Goal: Transaction & Acquisition: Purchase product/service

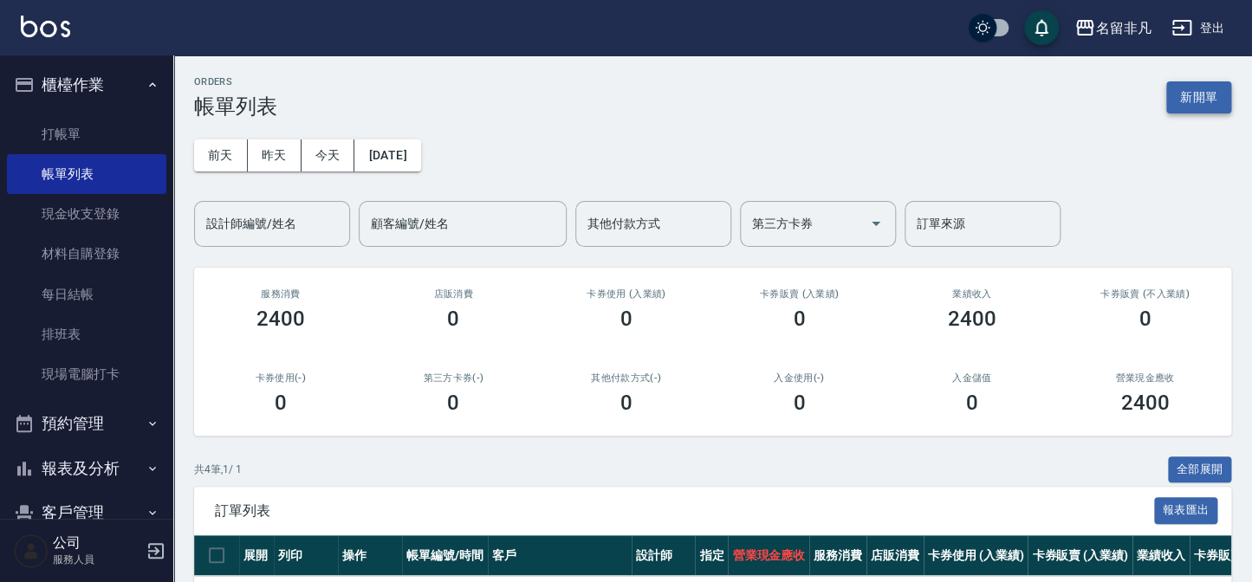
click at [1178, 95] on button "新開單" at bounding box center [1198, 97] width 65 height 32
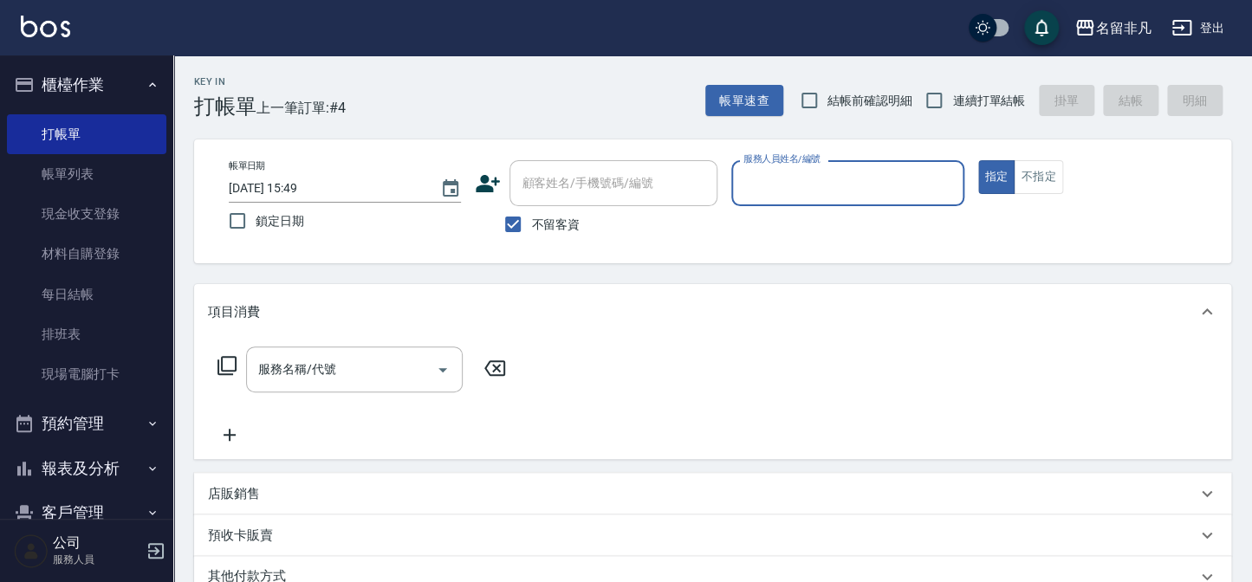
click at [850, 184] on input "服務人員姓名/編號" at bounding box center [847, 183] width 217 height 30
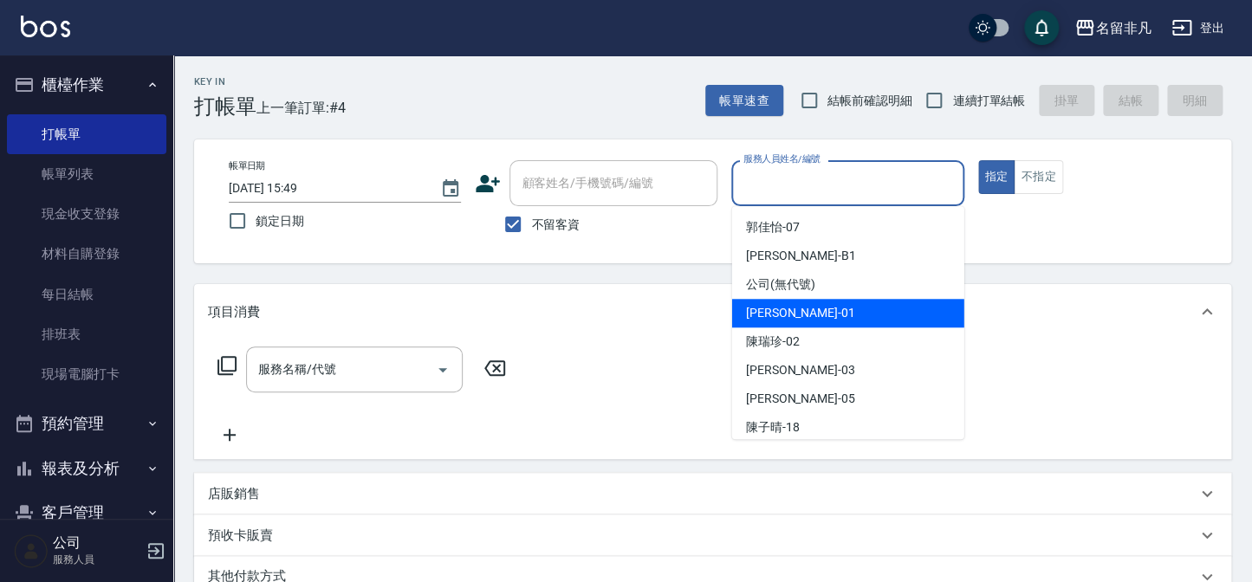
click at [818, 314] on div "[PERSON_NAME] -01" at bounding box center [848, 313] width 232 height 29
type input "[PERSON_NAME]-01"
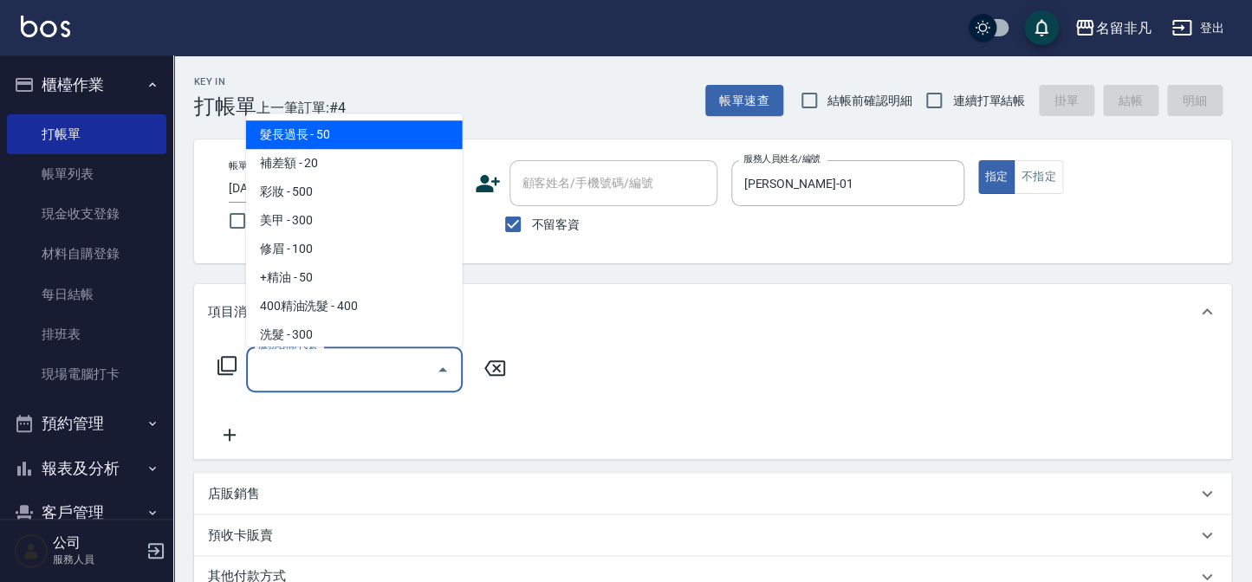
click at [346, 373] on input "服務名稱/代號" at bounding box center [341, 369] width 175 height 30
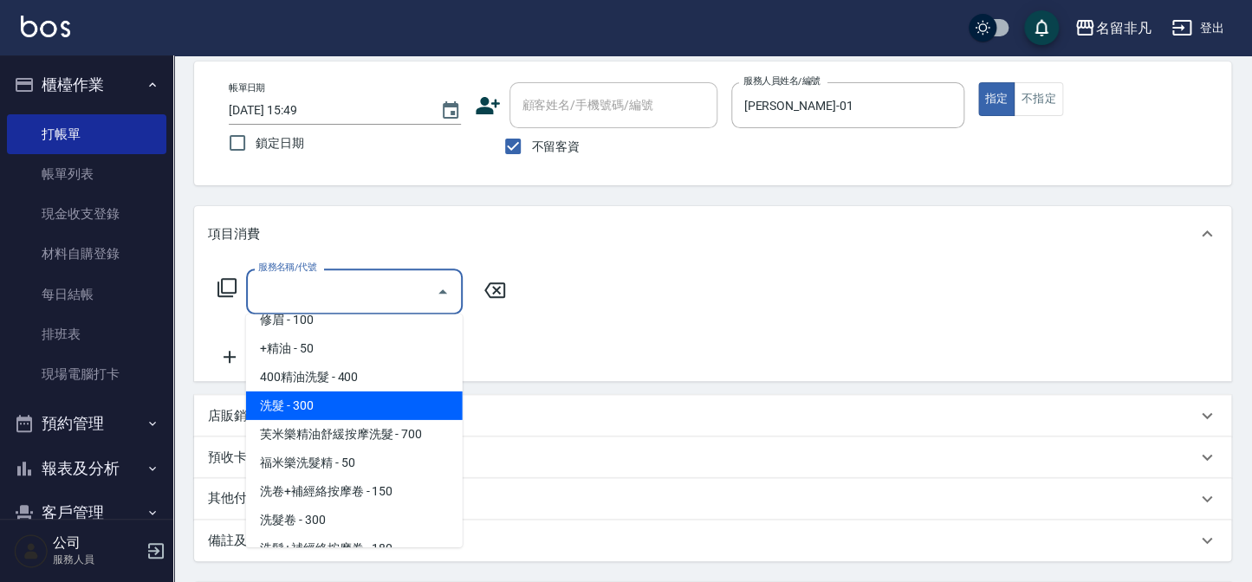
scroll to position [157, 0]
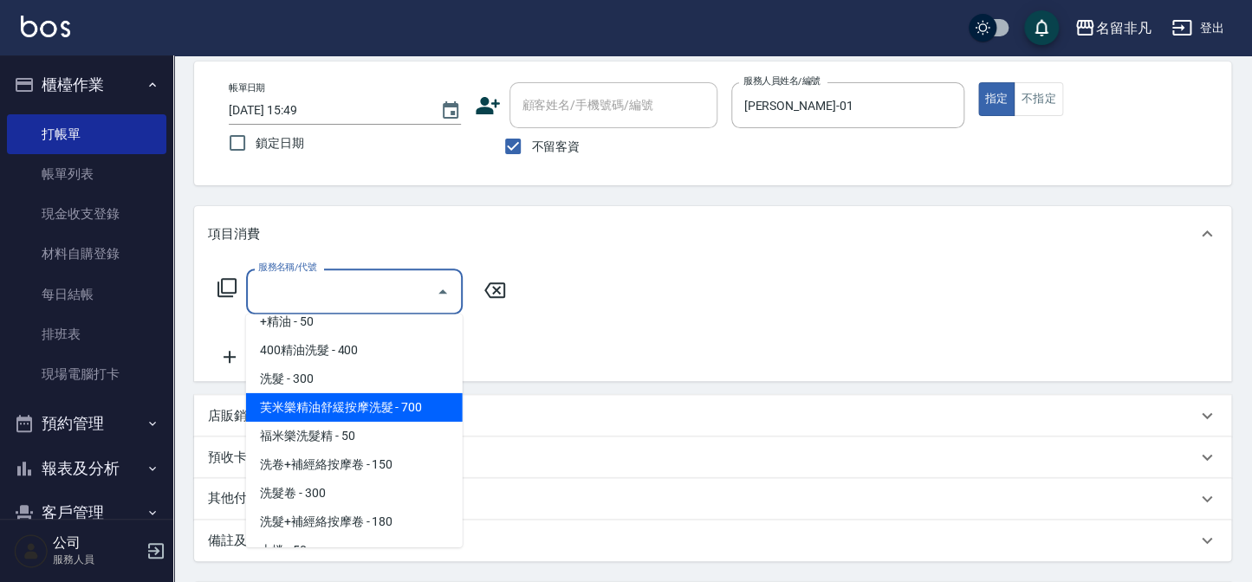
click at [379, 401] on span "芙米樂精油舒緩按摩洗髮 - 700" at bounding box center [354, 407] width 217 height 29
type input "芙米樂精油舒緩按摩洗髮(106)"
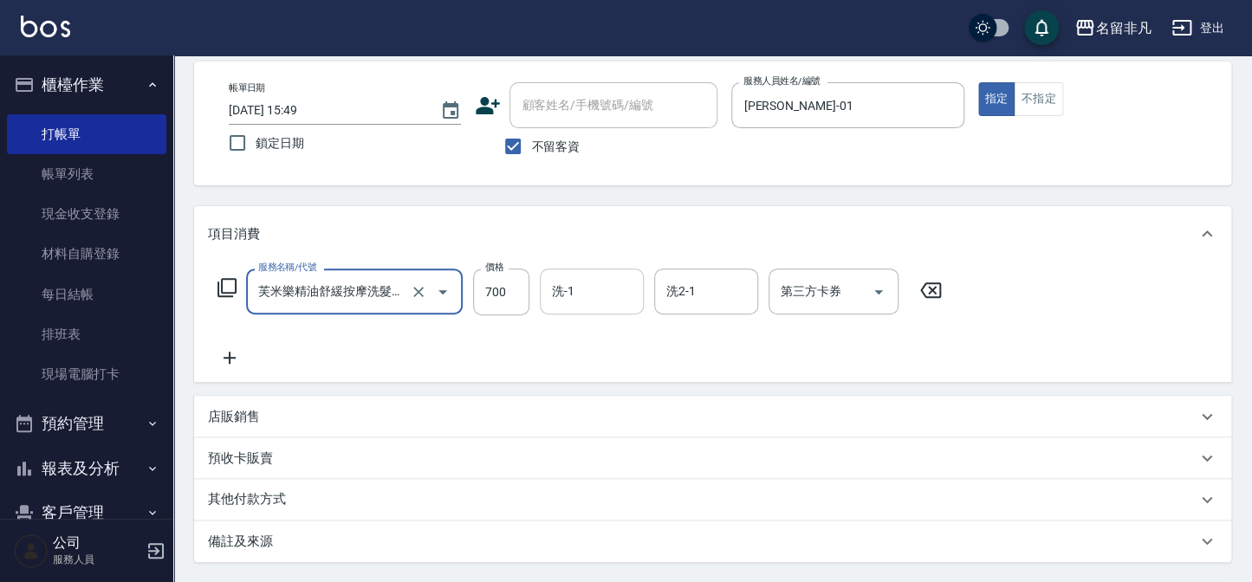
click at [602, 303] on input "洗-1" at bounding box center [591, 291] width 88 height 30
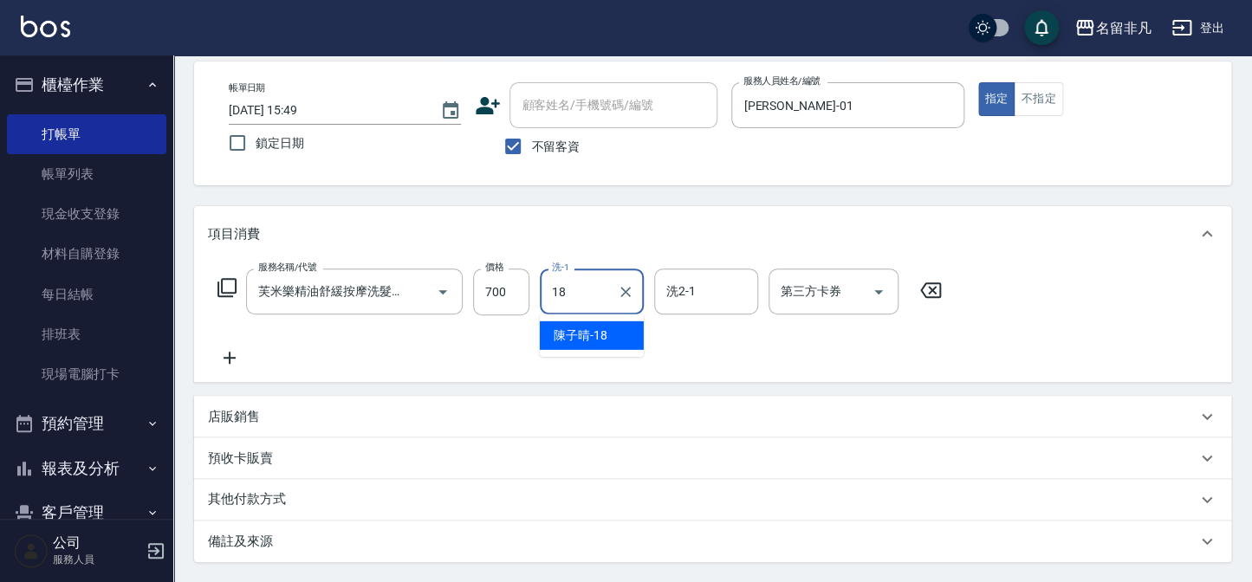
type input "陳子晴-18"
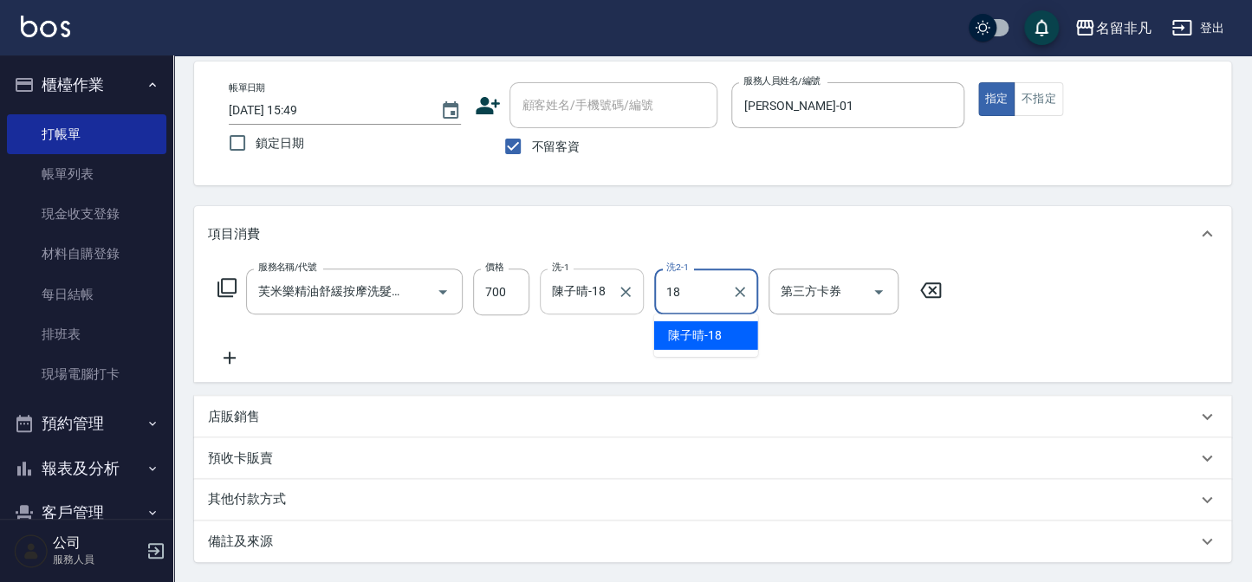
type input "陳子晴-18"
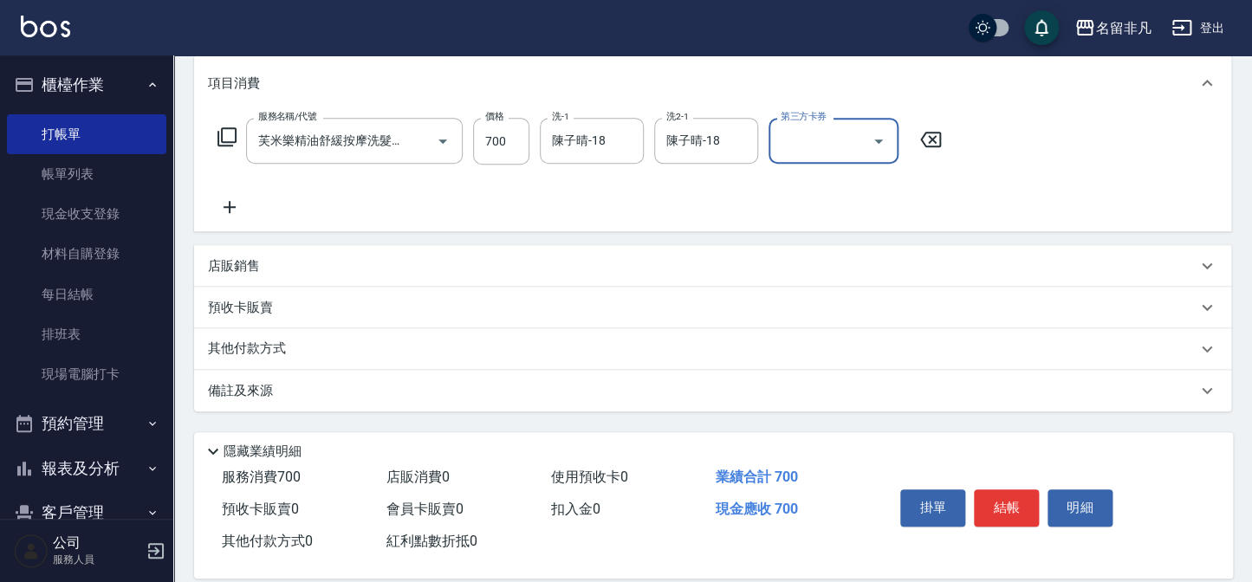
scroll to position [236, 0]
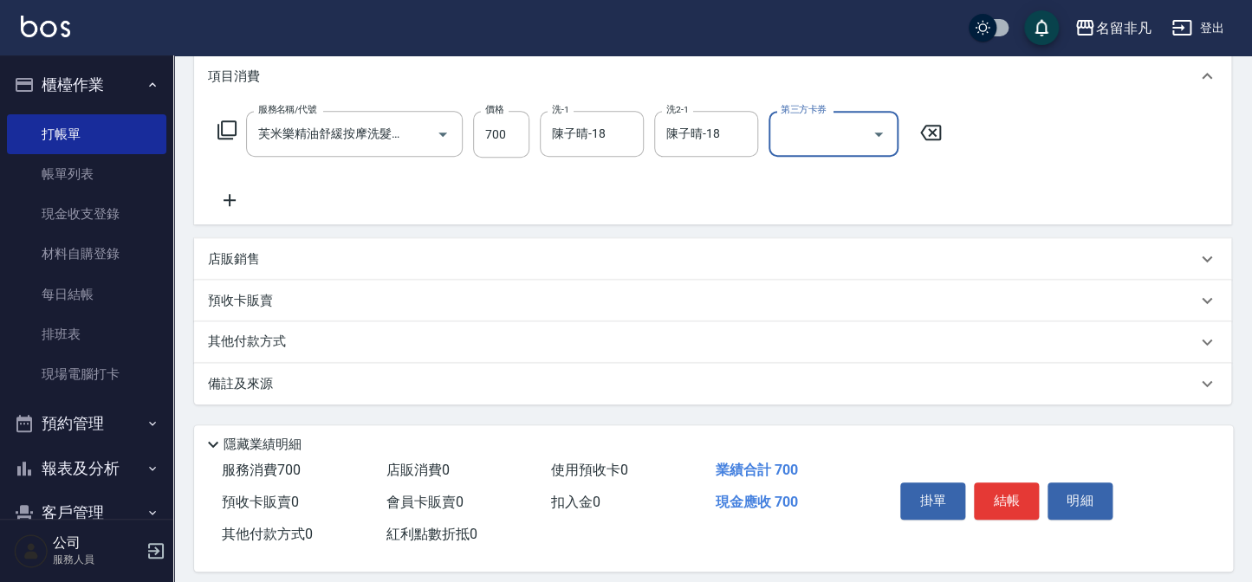
drag, startPoint x: 1015, startPoint y: 508, endPoint x: 1018, endPoint y: 475, distance: 33.0
click at [1016, 506] on button "結帳" at bounding box center [1006, 501] width 65 height 36
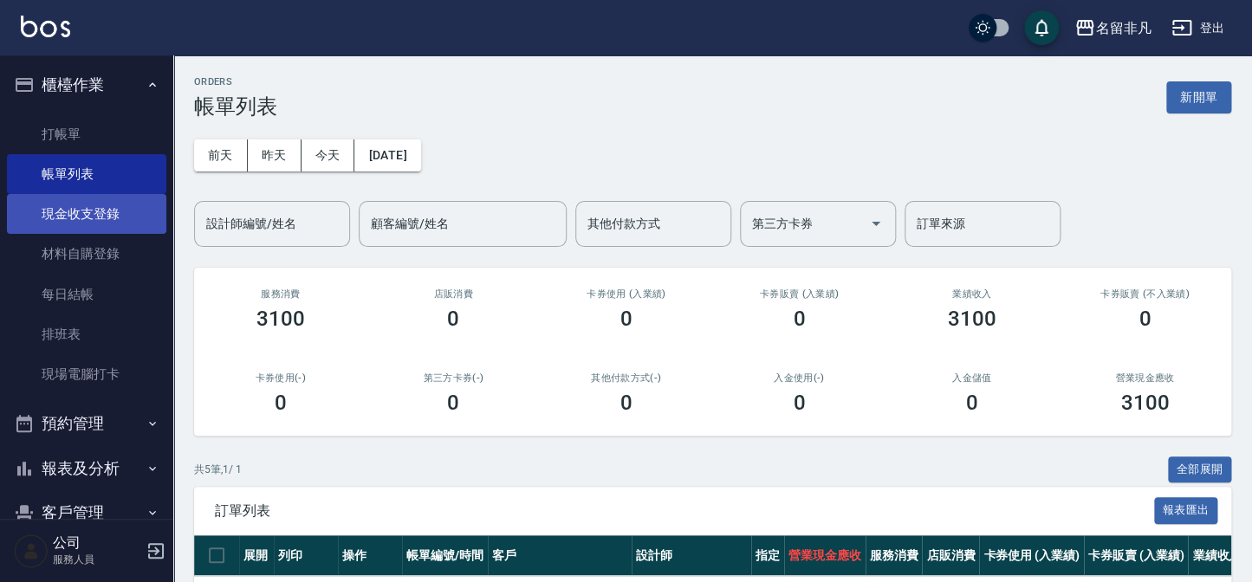
click at [75, 217] on link "現金收支登錄" at bounding box center [86, 214] width 159 height 40
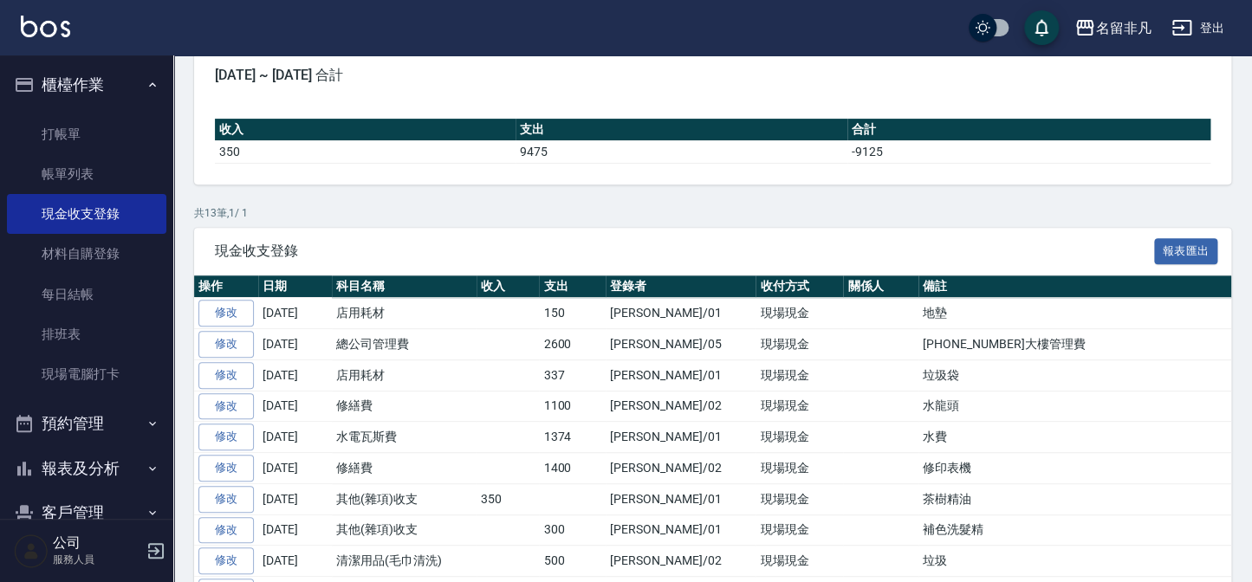
scroll to position [37, 0]
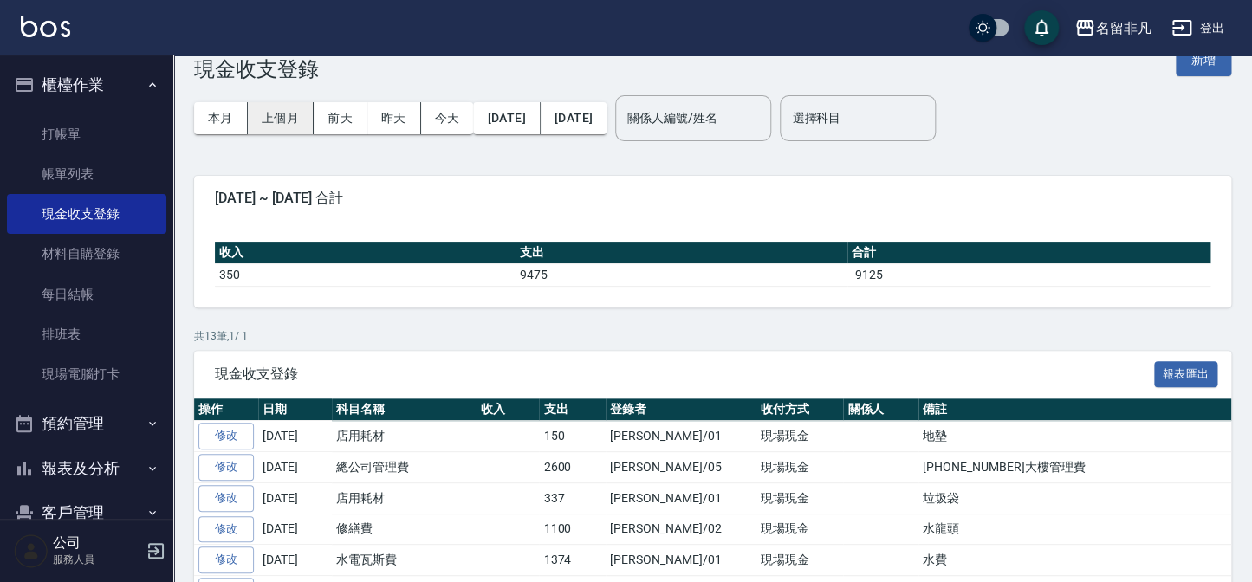
click at [262, 126] on button "上個月" at bounding box center [281, 118] width 66 height 32
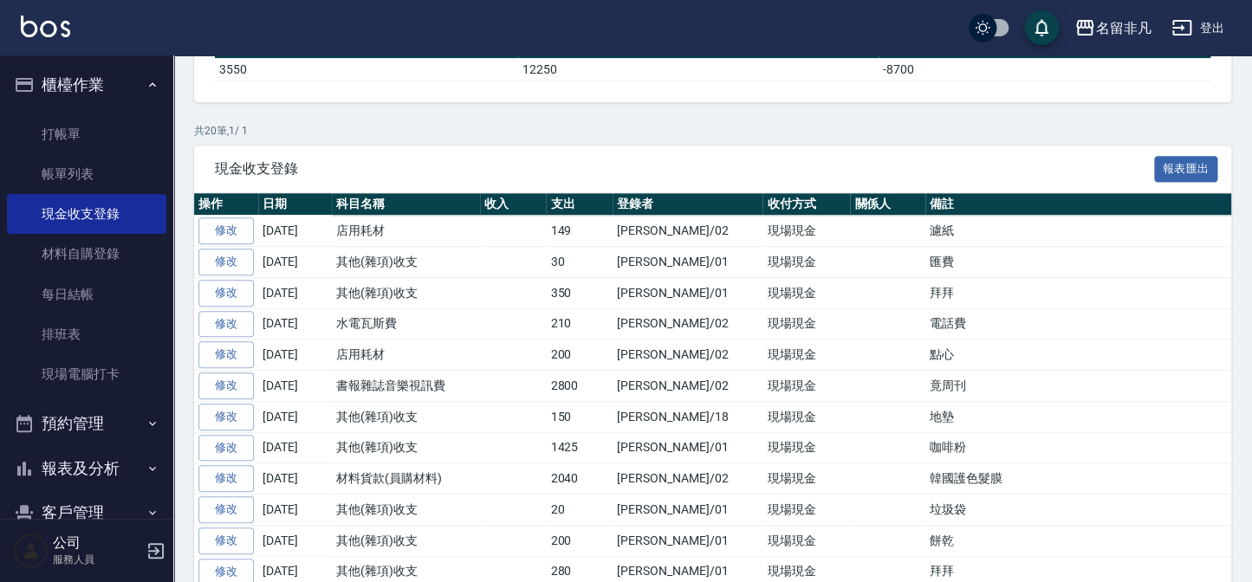
scroll to position [236, 0]
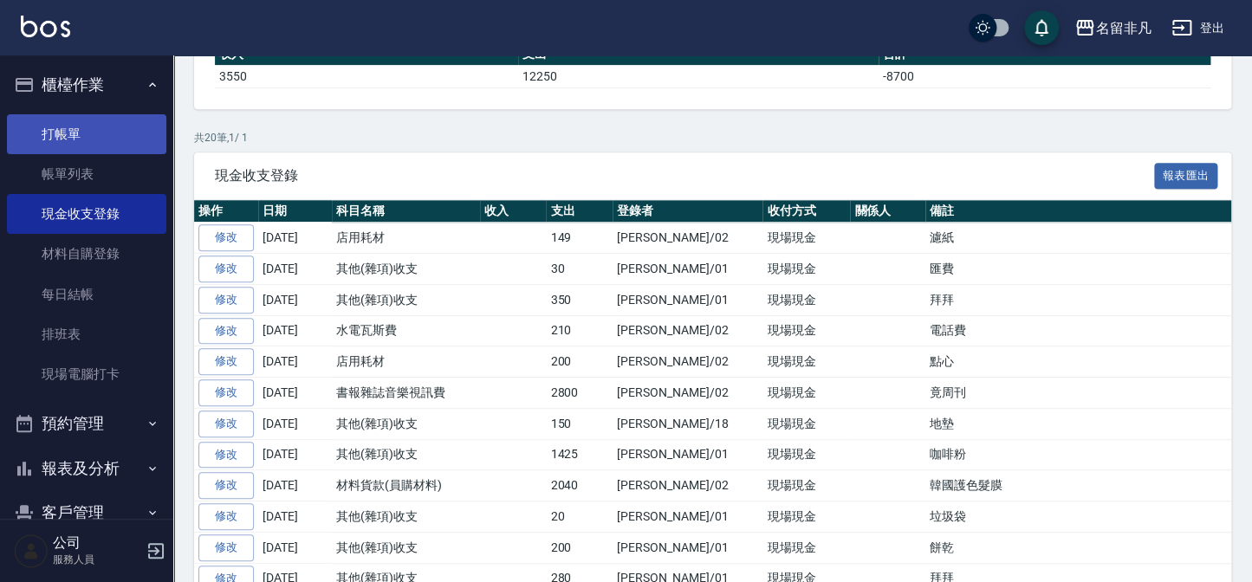
click at [128, 128] on link "打帳單" at bounding box center [86, 134] width 159 height 40
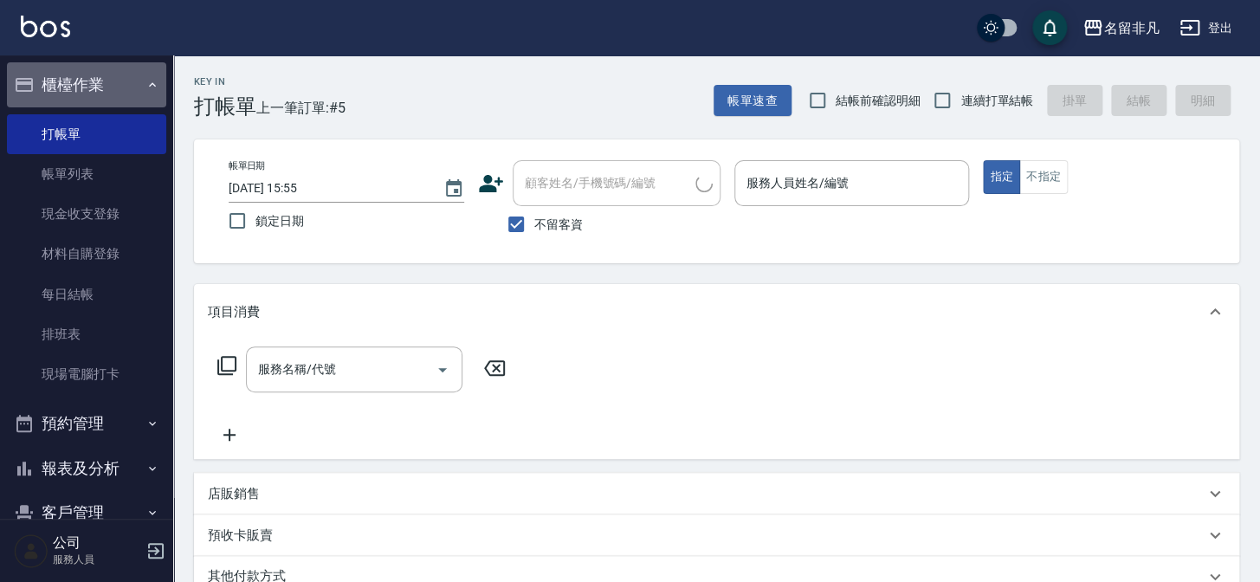
click at [118, 94] on button "櫃檯作業" at bounding box center [86, 84] width 159 height 45
